Goal: Task Accomplishment & Management: Manage account settings

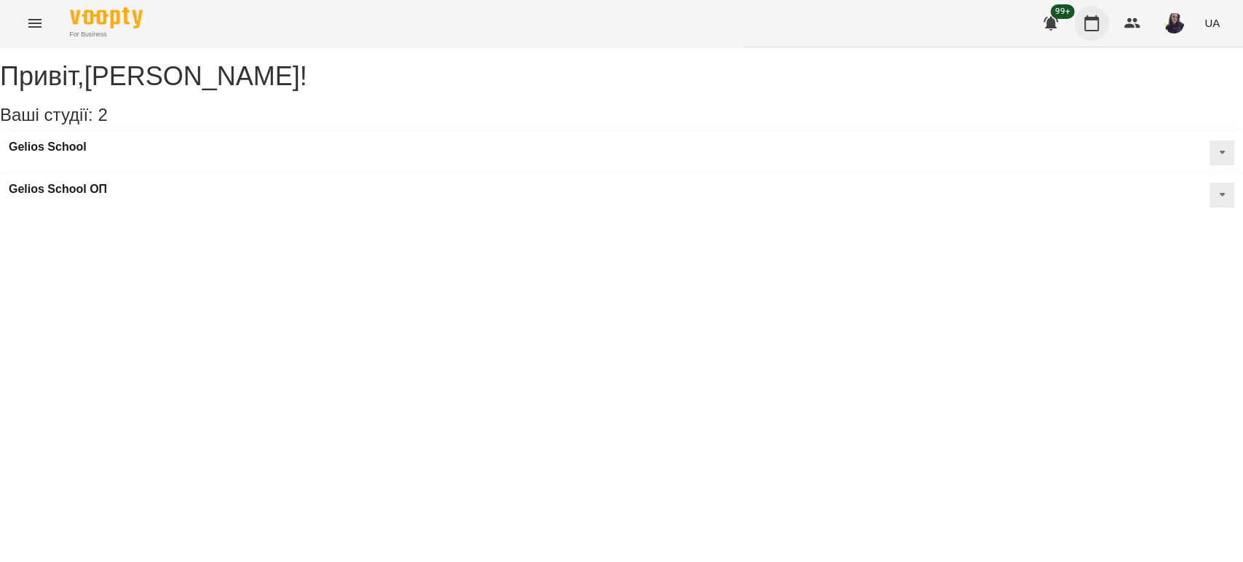
click at [1082, 23] on button "button" at bounding box center [1091, 23] width 35 height 35
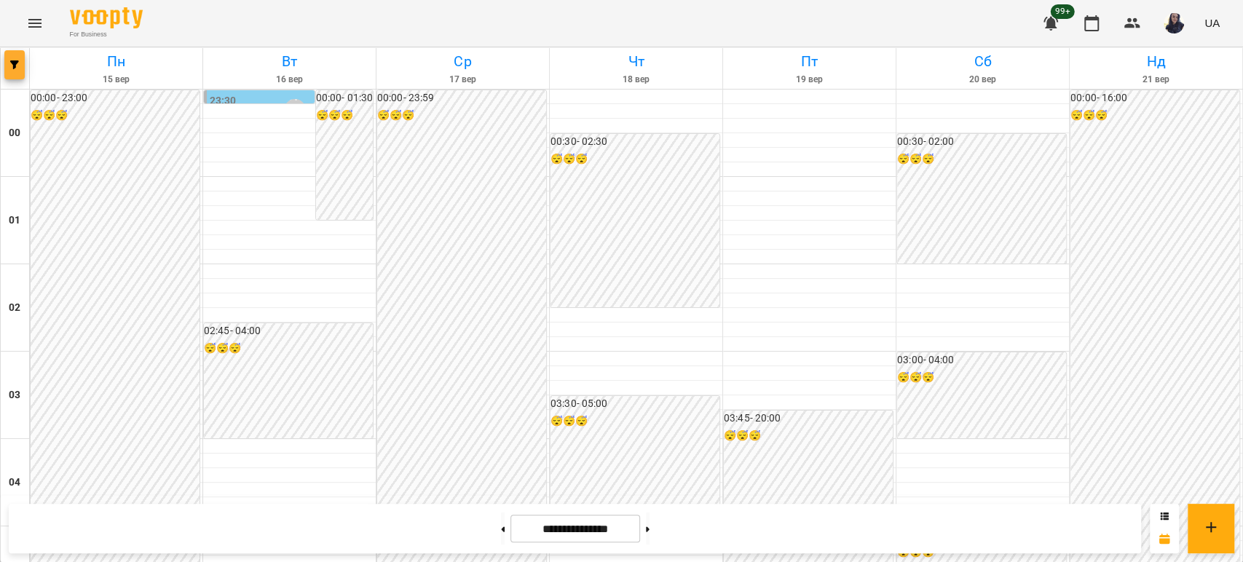
click at [15, 65] on icon "button" at bounding box center [14, 64] width 9 height 9
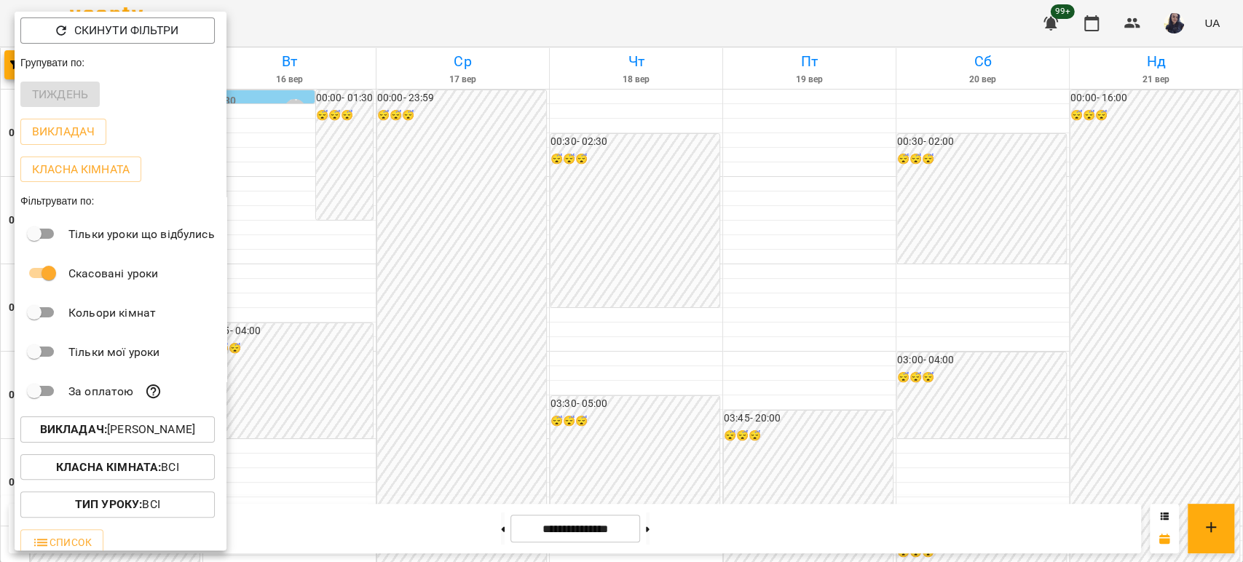
click at [110, 430] on p "Викладач : [PERSON_NAME]" at bounding box center [117, 429] width 155 height 17
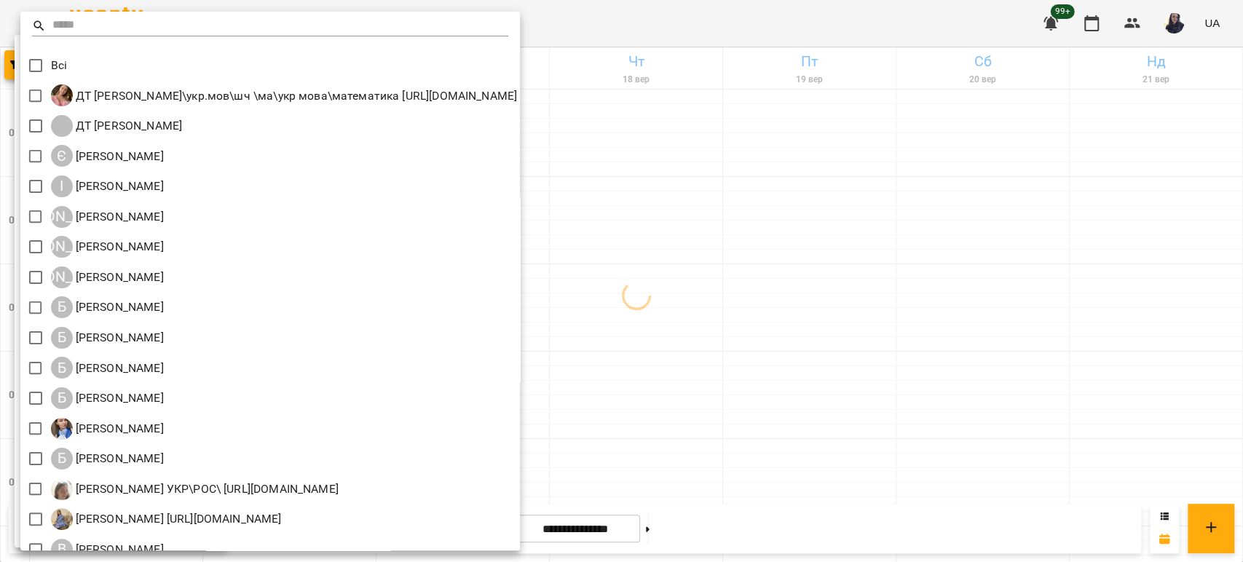
click at [101, 22] on input "text" at bounding box center [280, 25] width 456 height 21
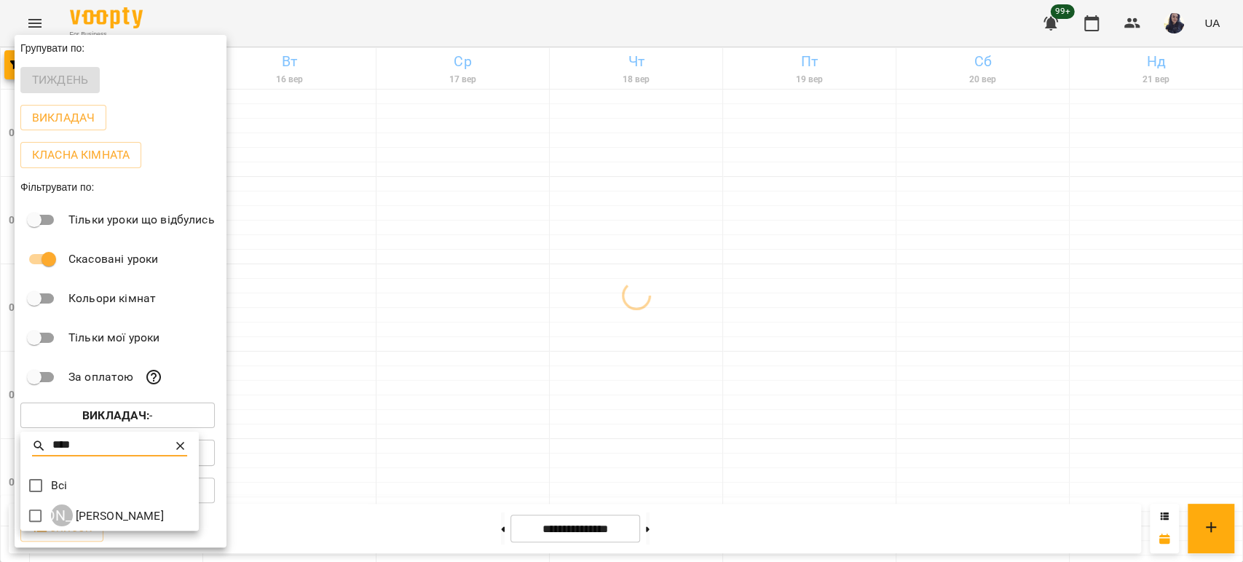
type input "****"
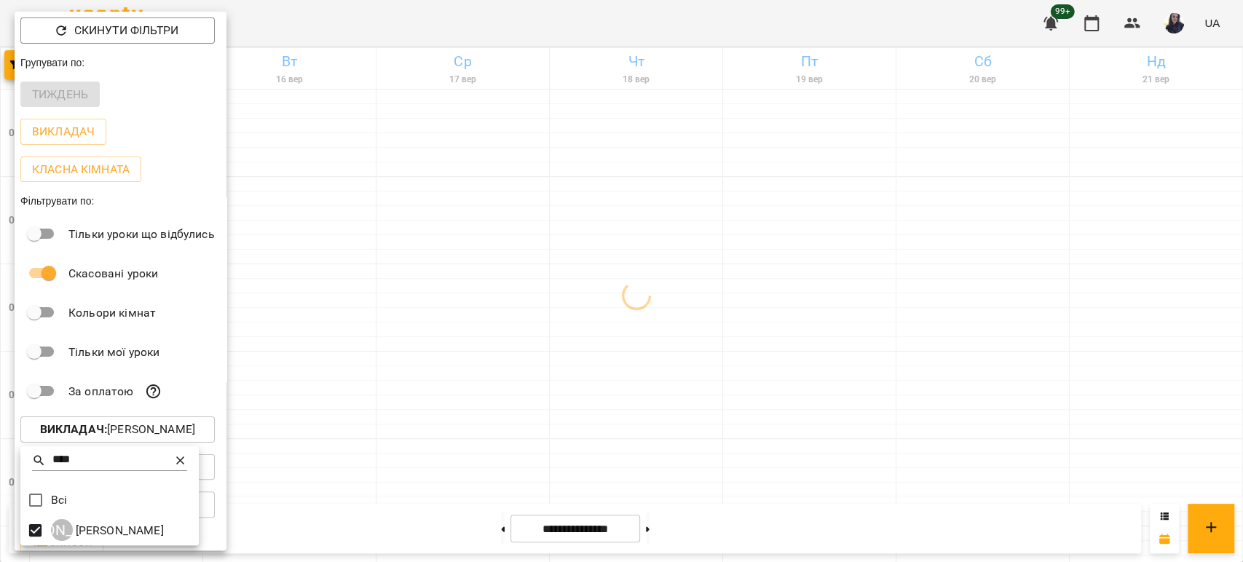
click at [594, 27] on div at bounding box center [621, 281] width 1243 height 562
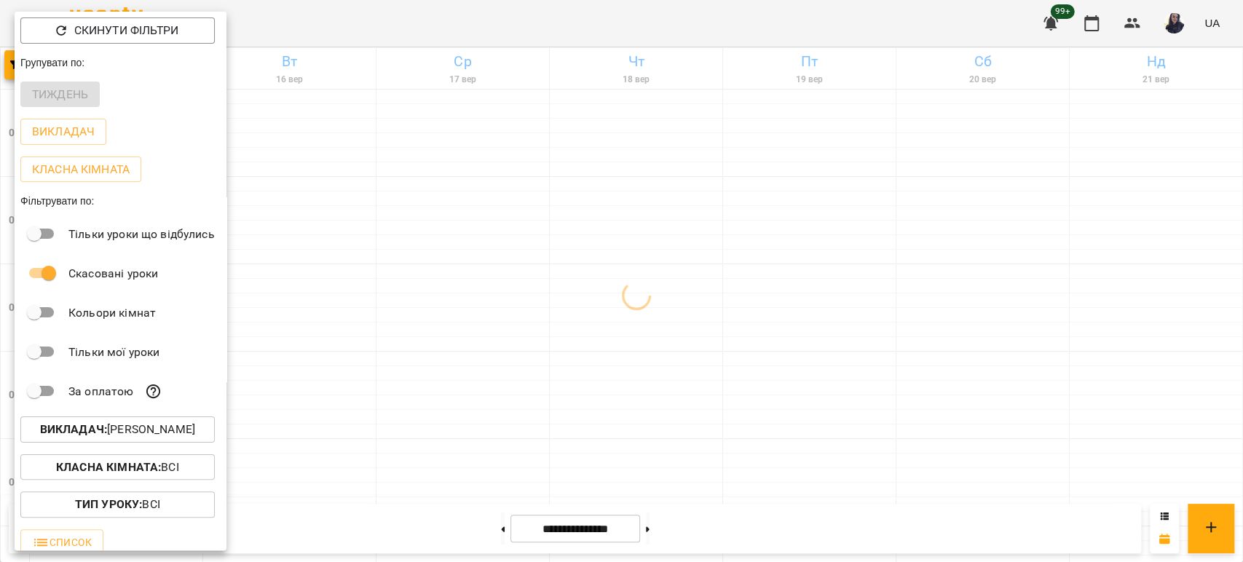
click at [594, 27] on div at bounding box center [621, 281] width 1243 height 562
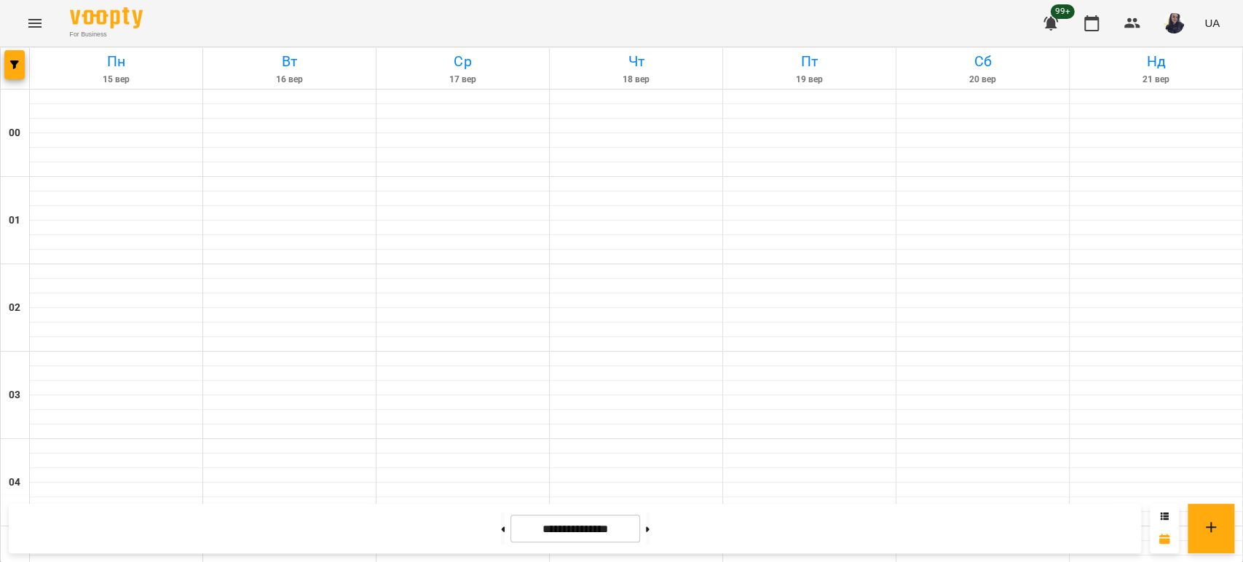
scroll to position [1690, 0]
